Goal: Find specific page/section: Find specific page/section

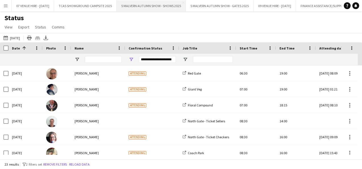
click at [143, 3] on button "5 MALVERN AUTUMN SHOW - SHOWS 2025 Close" at bounding box center [151, 5] width 69 height 11
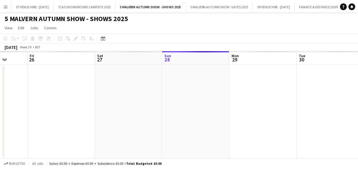
scroll to position [0, 163]
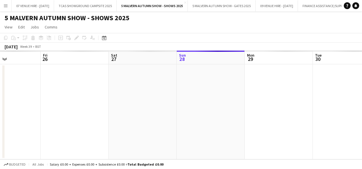
drag, startPoint x: 92, startPoint y: 55, endPoint x: 201, endPoint y: 60, distance: 108.9
click at [201, 60] on app-calendar-viewport "Tue 23 Wed 24 Thu 25 Fri 26 Sat 27 Sun 28 Mon 29 Tue 30 Wed 1 Thu 2 Fri 3" at bounding box center [181, 105] width 362 height 109
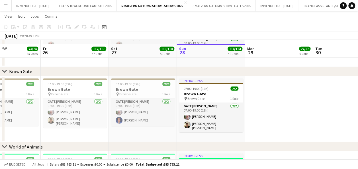
scroll to position [798, 0]
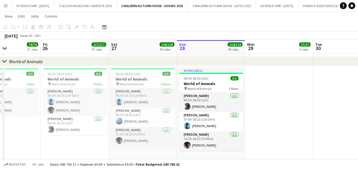
click at [275, 82] on app-date-cell at bounding box center [279, 114] width 68 height 97
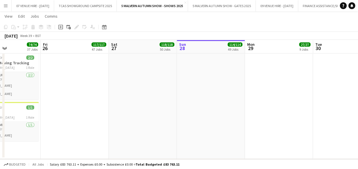
scroll to position [0, 153]
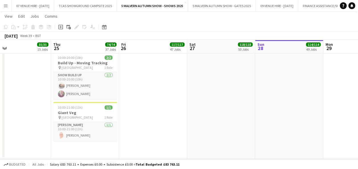
drag, startPoint x: 97, startPoint y: 91, endPoint x: 135, endPoint y: 97, distance: 38.3
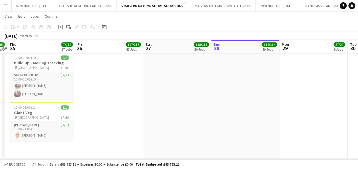
drag, startPoint x: 214, startPoint y: 102, endPoint x: 206, endPoint y: 102, distance: 8.0
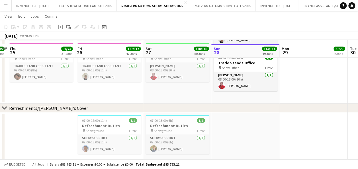
scroll to position [4108, 0]
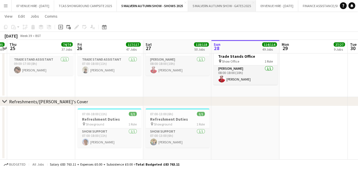
click at [230, 3] on button "5 MALVERN AUTUMN SHOW - GATES 2025 Close" at bounding box center [222, 5] width 68 height 11
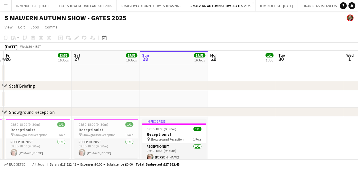
scroll to position [0, 128]
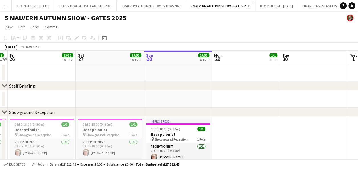
drag, startPoint x: 181, startPoint y: 62, endPoint x: 257, endPoint y: 61, distance: 75.8
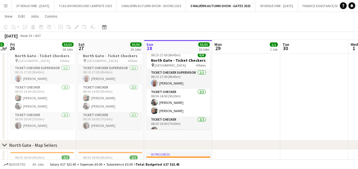
scroll to position [0, 128]
drag, startPoint x: 205, startPoint y: 77, endPoint x: 206, endPoint y: 93, distance: 16.5
click at [206, 93] on div "Ticket Checker Supervisor [DATE] 08:15-17:00 (8h45m) [PERSON_NAME] Ticket Check…" at bounding box center [179, 99] width 64 height 60
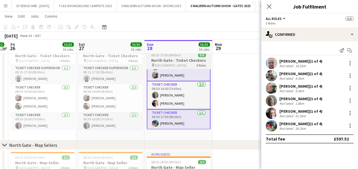
scroll to position [0, 0]
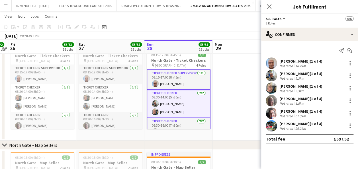
click at [238, 72] on app-date-cell at bounding box center [246, 92] width 68 height 98
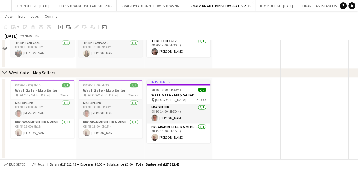
scroll to position [1518, 0]
